Goal: Find specific page/section

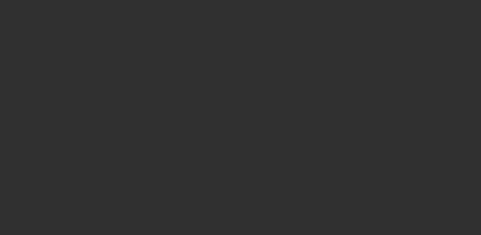
select select "10"
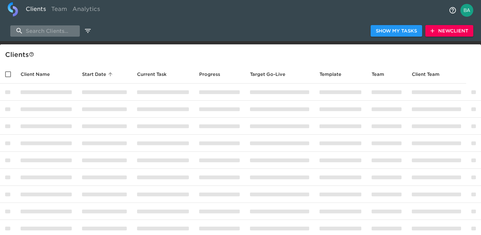
click at [50, 28] on input "search" at bounding box center [45, 30] width 70 height 11
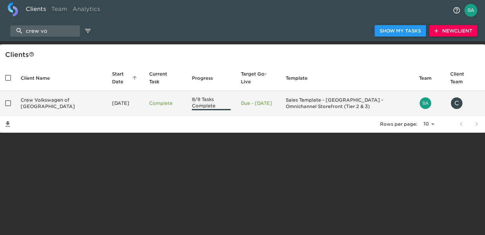
type input "crew vo"
click at [37, 104] on td "Crew Volkswagen of Plainville" at bounding box center [60, 103] width 91 height 25
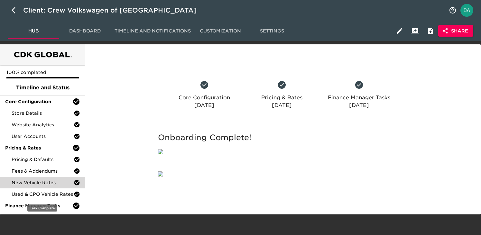
scroll to position [12, 0]
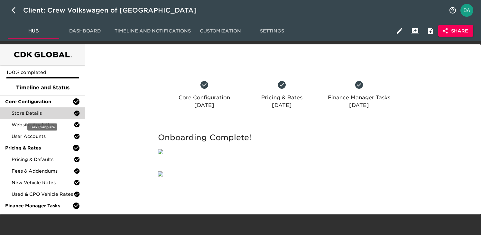
click at [37, 110] on span "Store Details" at bounding box center [43, 113] width 62 height 6
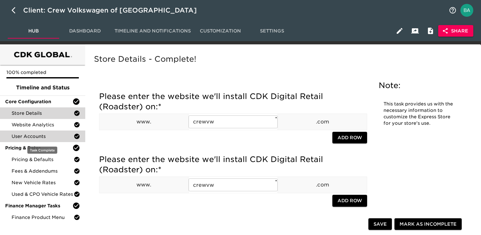
click at [22, 134] on span "User Accounts" at bounding box center [43, 136] width 62 height 6
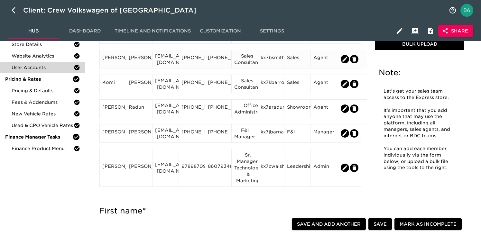
scroll to position [69, 0]
